Goal: Task Accomplishment & Management: Complete application form

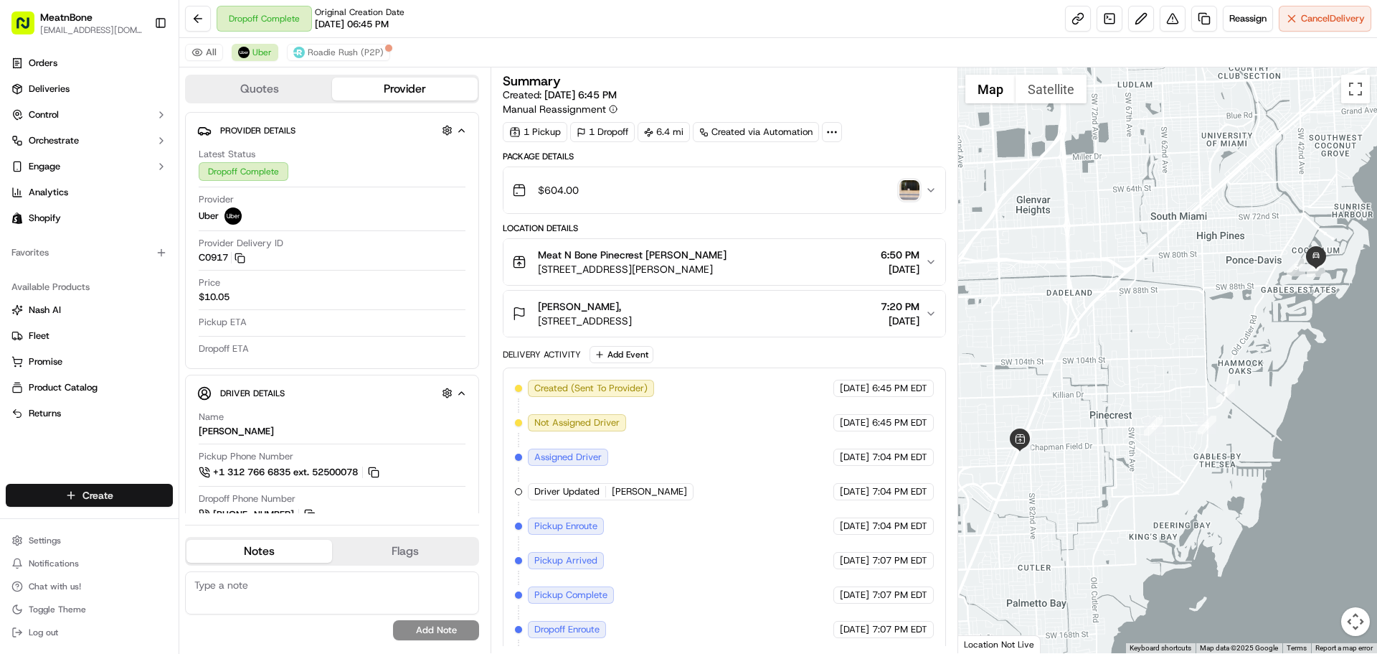
click at [103, 496] on html "MeatnBone [EMAIL_ADDRESS][DOMAIN_NAME] Toggle Sidebar Orders Deliveries Control…" at bounding box center [688, 327] width 1377 height 654
click at [260, 519] on link "Delivery" at bounding box center [259, 522] width 160 height 26
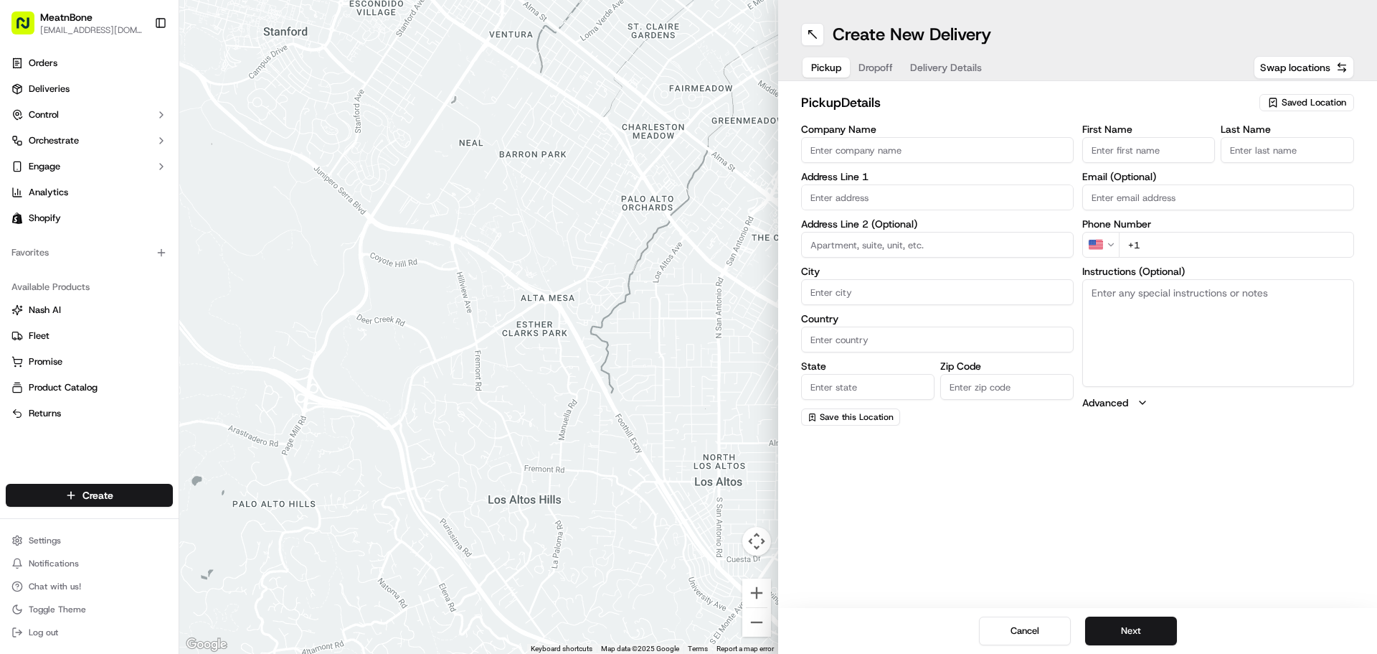
click at [1334, 104] on span "Saved Location" at bounding box center [1314, 102] width 65 height 13
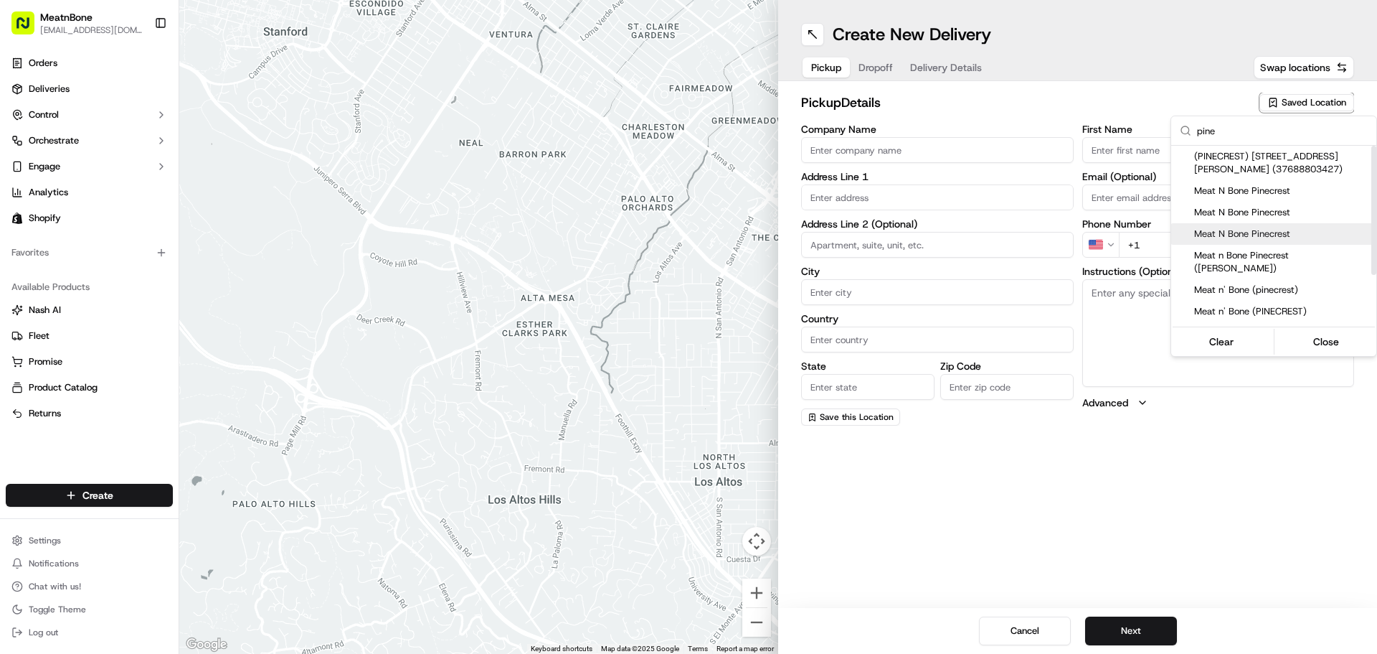
type input "pine"
click at [1276, 237] on span "Meat N Bone Pinecrest" at bounding box center [1282, 233] width 176 height 13
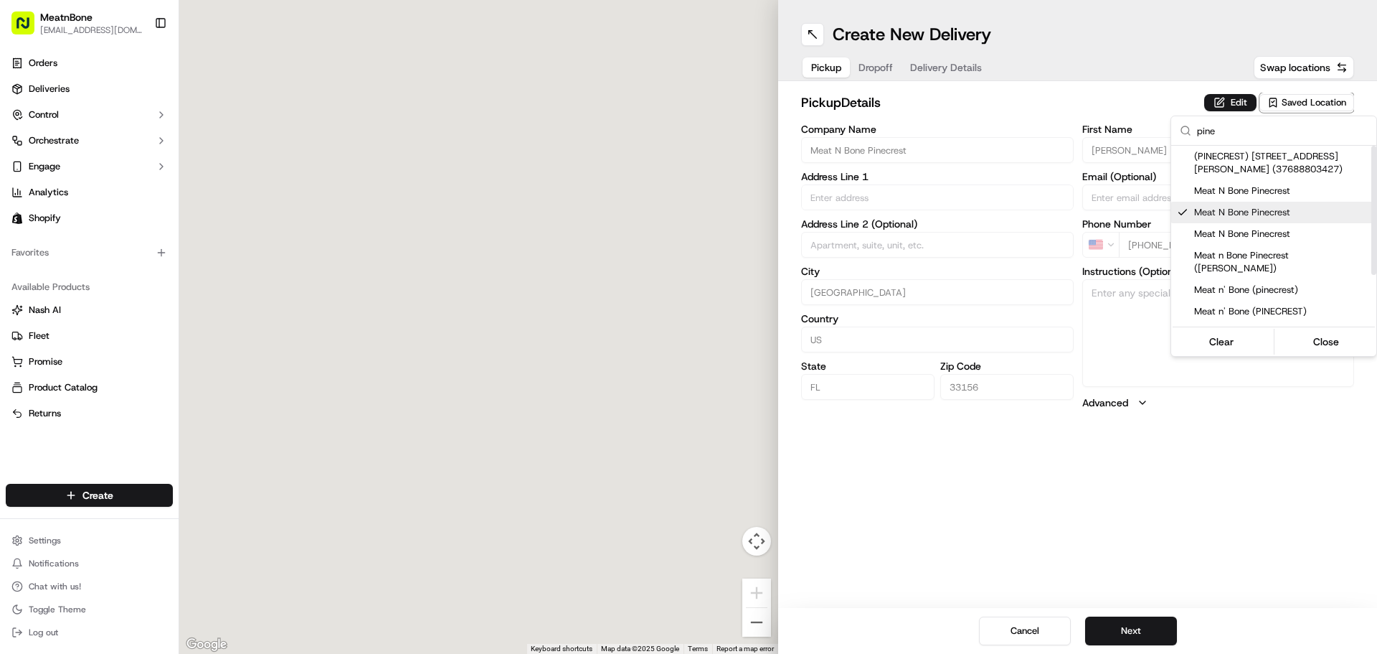
type input "Meat N Bone Pinecrest"
type input "[STREET_ADDRESS][PERSON_NAME]"
type input "[GEOGRAPHIC_DATA]"
type input "US"
type input "FL"
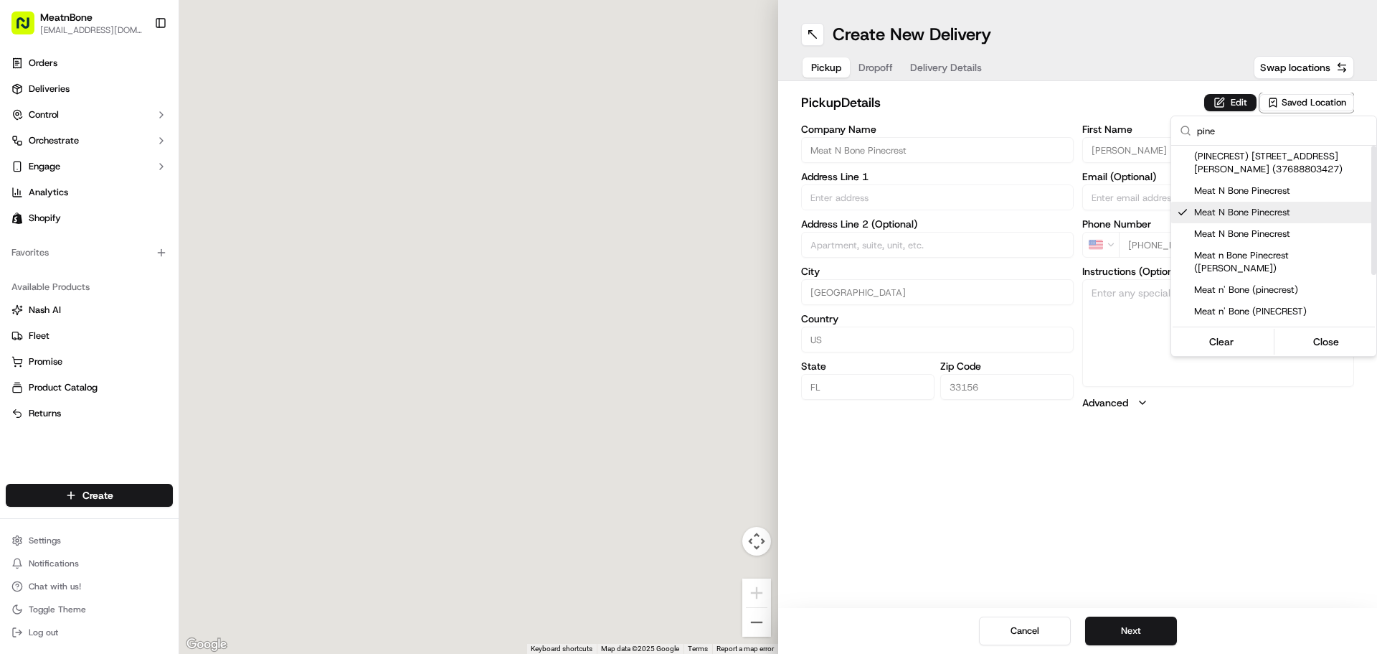
type input "33156"
type input "[PERSON_NAME]"
type input "[PHONE_NUMBER]"
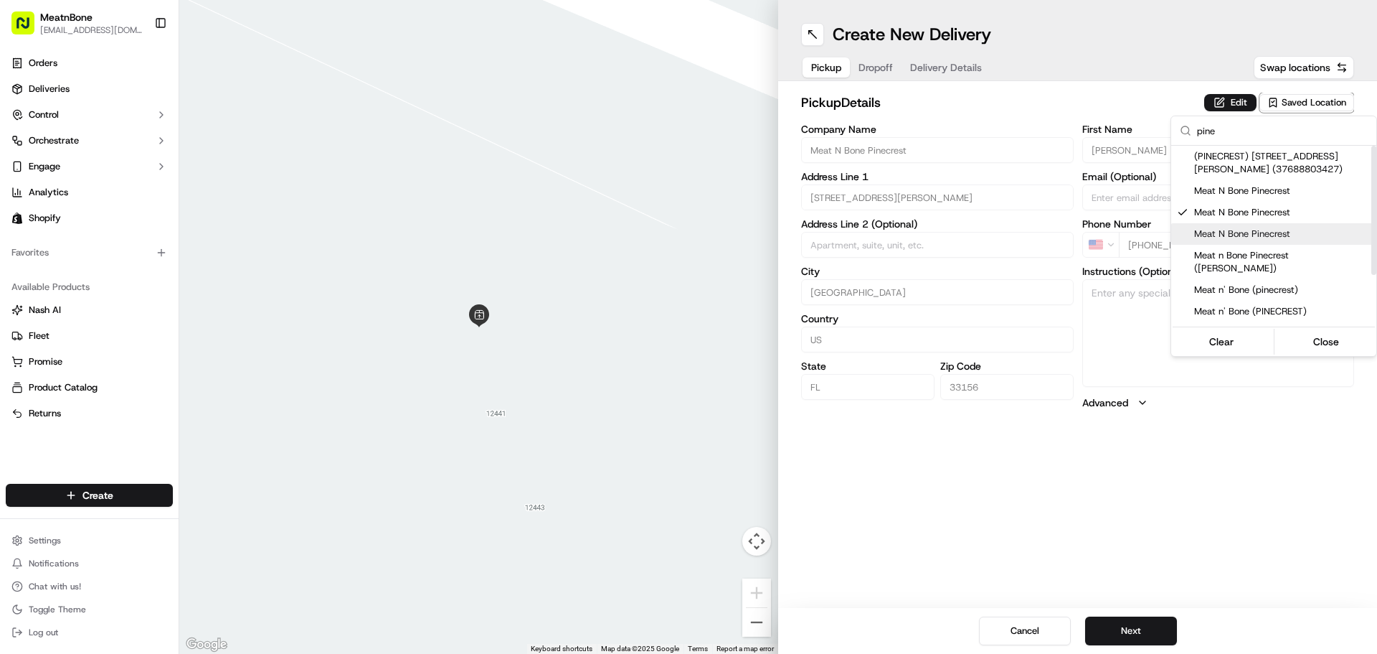
click at [1268, 239] on span "Meat N Bone Pinecrest" at bounding box center [1282, 233] width 176 height 13
click at [873, 63] on html "MeatnBone [EMAIL_ADDRESS][DOMAIN_NAME] Toggle Sidebar Orders Deliveries Control…" at bounding box center [688, 327] width 1377 height 654
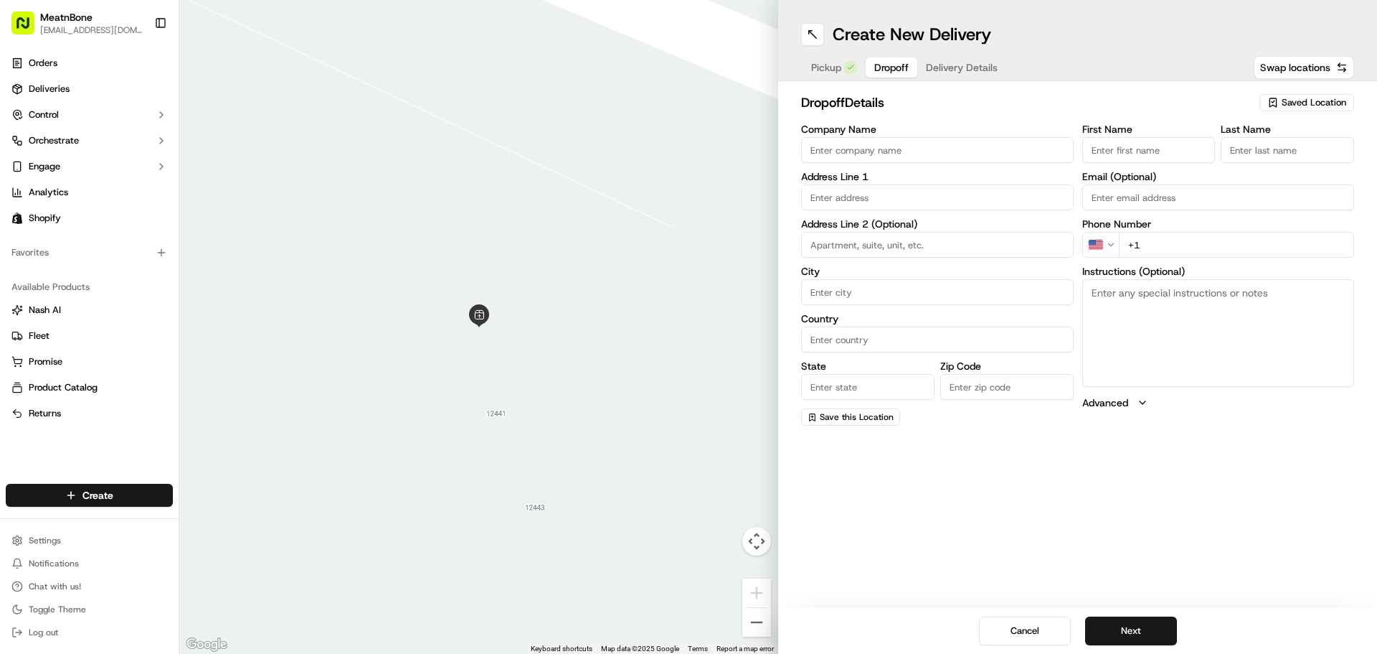
click at [887, 71] on span "Dropoff" at bounding box center [892, 67] width 34 height 14
click at [806, 202] on input "text" at bounding box center [937, 197] width 273 height 26
paste input "[PERSON_NAME], [STREET_ADDRESS][US_STATE], 3059622698"
drag, startPoint x: 1005, startPoint y: 197, endPoint x: 1098, endPoint y: 215, distance: 95.0
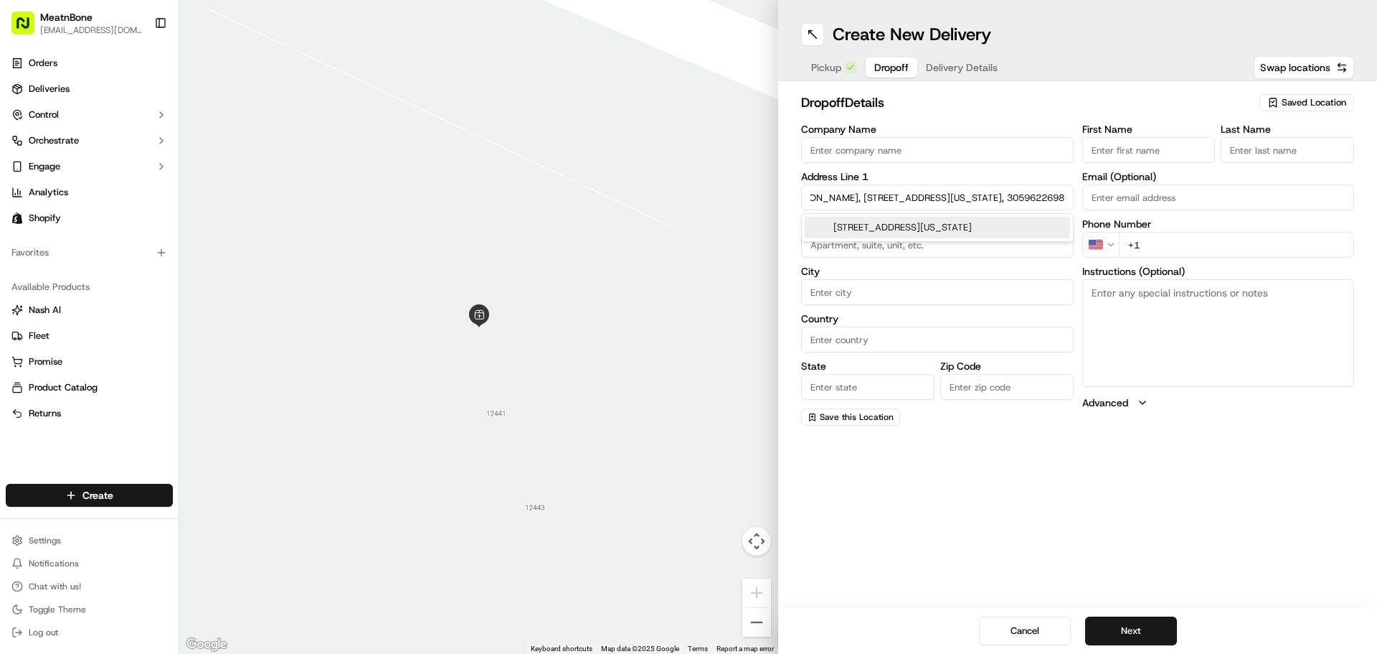
click at [1149, 201] on div "Company Name Address Line [GEOGRAPHIC_DATA][PERSON_NAME][STREET_ADDRESS][US_STA…" at bounding box center [1077, 274] width 553 height 301
type input "[PERSON_NAME], [STREET_ADDRESS][US_STATE],"
click at [1169, 248] on input "+1" at bounding box center [1237, 245] width 236 height 26
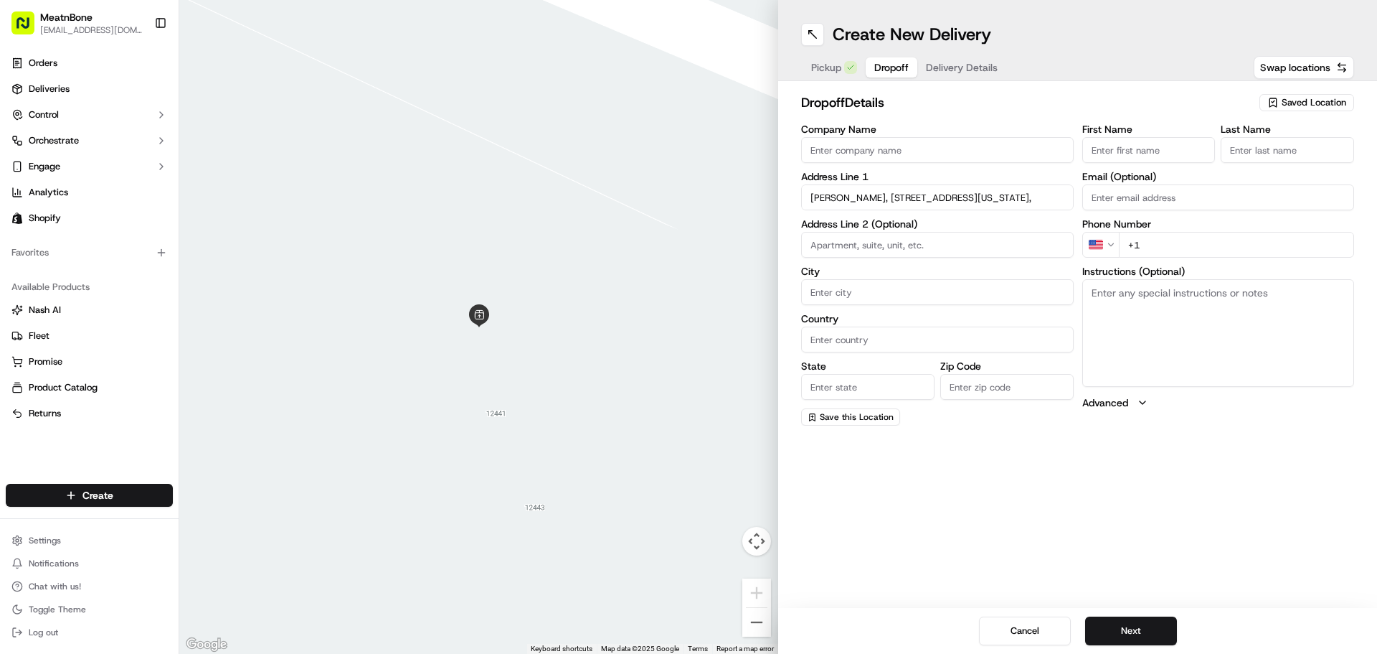
paste input "[PHONE_NUMBER]"
type input "[PHONE_NUMBER]"
drag, startPoint x: 862, startPoint y: 198, endPoint x: 791, endPoint y: 204, distance: 72.0
click at [791, 204] on div "dropoff Details Saved Location Company Name Address Line [GEOGRAPHIC_DATA][PERS…" at bounding box center [1077, 259] width 599 height 356
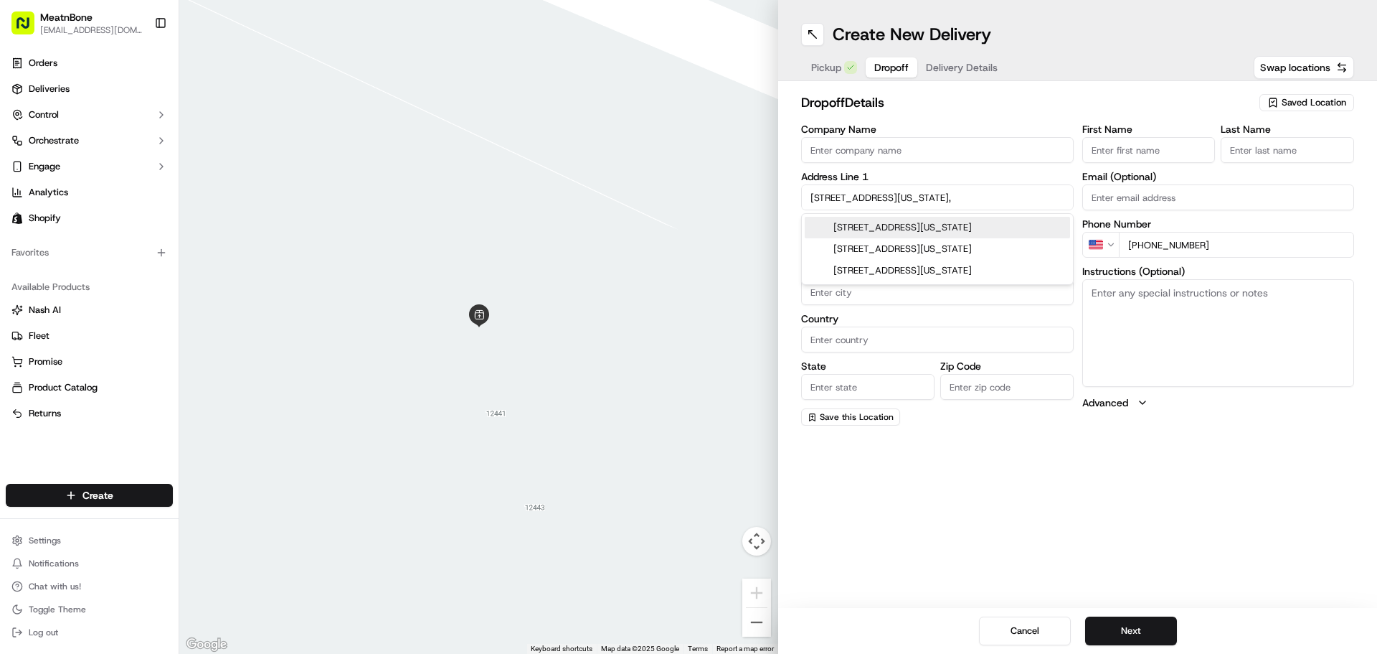
type input "[STREET_ADDRESS][US_STATE],"
click at [804, 147] on input "Company Name" at bounding box center [937, 150] width 273 height 26
paste input "[PERSON_NAME],"
type input "[PERSON_NAME],"
click at [881, 186] on input "[STREET_ADDRESS][US_STATE]," at bounding box center [937, 197] width 273 height 26
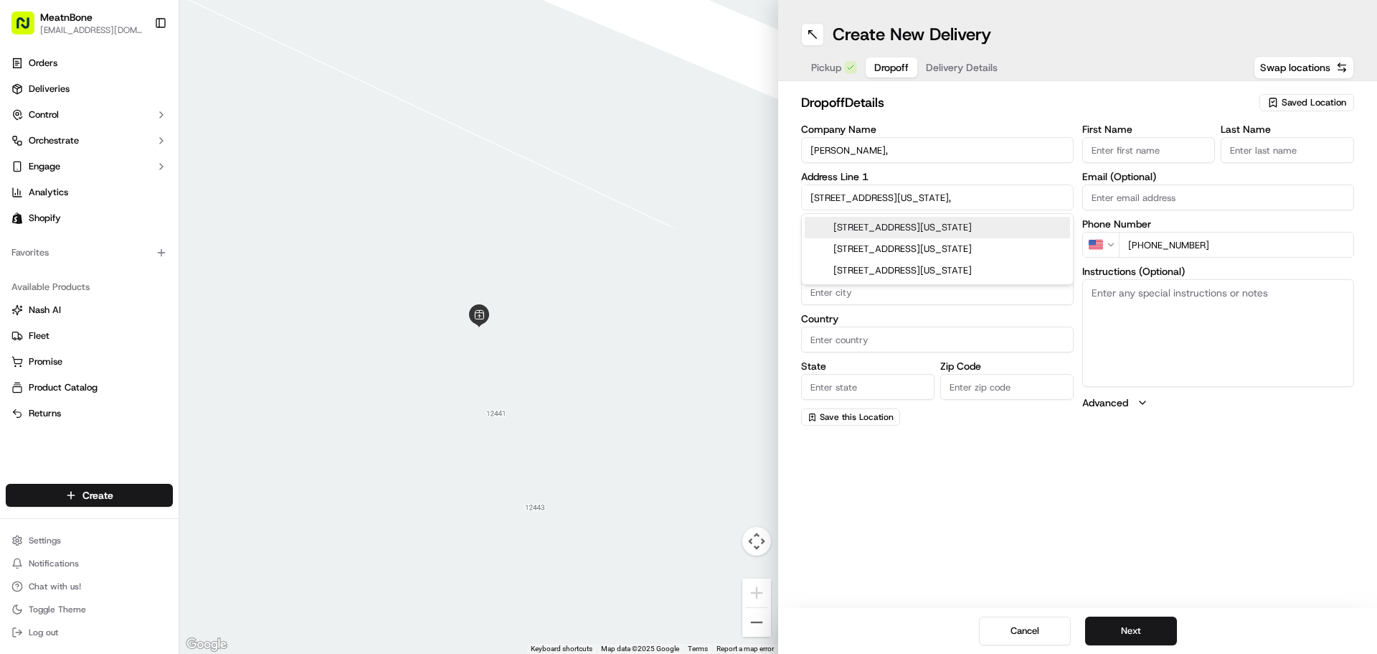
click at [880, 228] on div "[STREET_ADDRESS][US_STATE]" at bounding box center [937, 228] width 265 height 22
type input "[STREET_ADDRESS]"
type input "[GEOGRAPHIC_DATA]"
type input "FL"
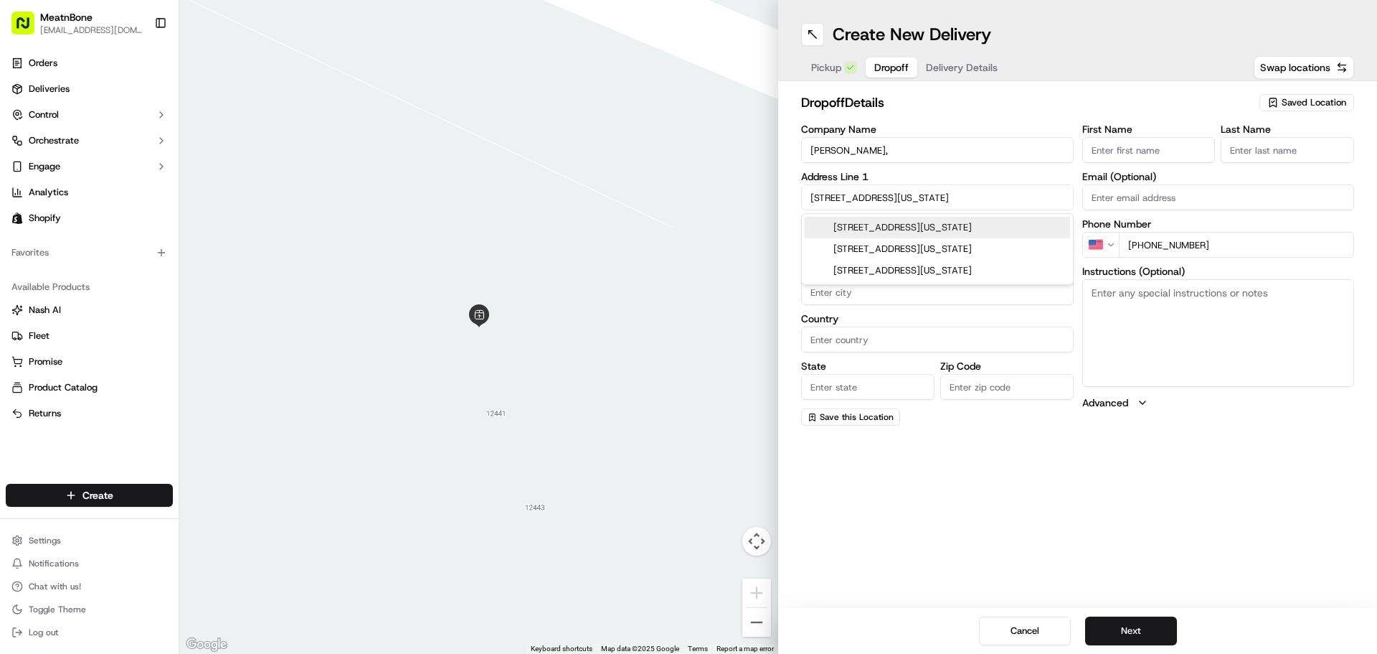
type input "33155"
type input "[STREET_ADDRESS]"
